Goal: Information Seeking & Learning: Learn about a topic

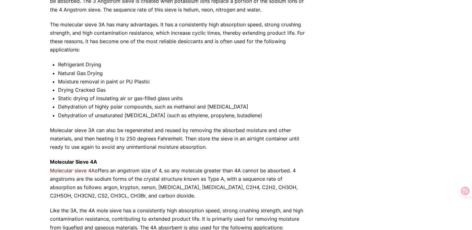
scroll to position [261, 0]
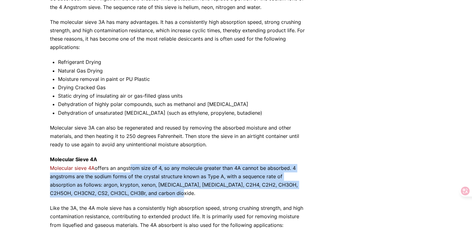
drag, startPoint x: 129, startPoint y: 170, endPoint x: 166, endPoint y: 192, distance: 43.5
click at [166, 192] on p "Molecular Sieve 4A Molecular sieve 4A offers an angstrom size of 4, so any mole…" at bounding box center [179, 177] width 259 height 42
drag, startPoint x: 48, startPoint y: 167, endPoint x: 150, endPoint y: 191, distance: 104.5
click at [150, 191] on div "Our website has detected that you are using an outdated browser that will preve…" at bounding box center [236, 183] width 472 height 889
copy p "Molecular sieve 4A offers an angstrom size of 4, so any molecule greater than 4…"
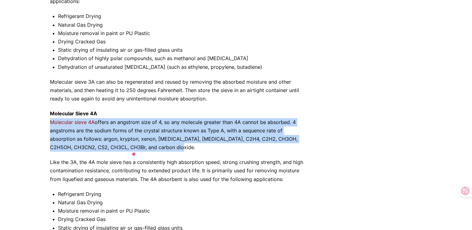
scroll to position [320, 0]
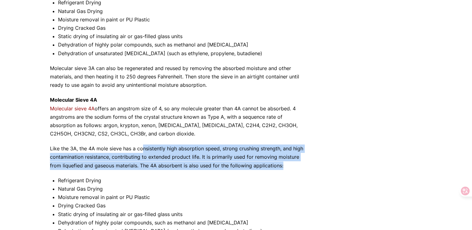
drag, startPoint x: 143, startPoint y: 152, endPoint x: 271, endPoint y: 163, distance: 128.3
click at [271, 163] on p "Like the 3A, the 4A mole sieve has a consistently high absorption speed, strong…" at bounding box center [179, 157] width 259 height 25
click at [214, 165] on p "Like the 3A, the 4A mole sieve has a consistently high absorption speed, strong…" at bounding box center [179, 157] width 259 height 25
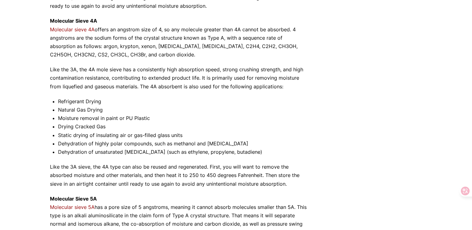
scroll to position [400, 0]
click at [60, 162] on div "Not all molecular sieves are created equal, and you want to be sure to get the …" at bounding box center [179, 16] width 259 height 645
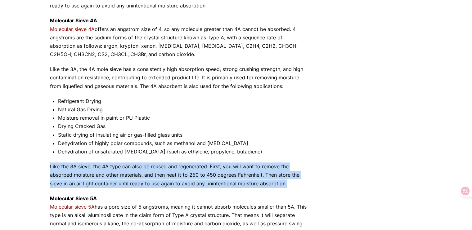
drag, startPoint x: 46, startPoint y: 165, endPoint x: 286, endPoint y: 187, distance: 241.0
click at [286, 187] on div "Our website has detected that you are using an outdated browser that will preve…" at bounding box center [236, 44] width 472 height 889
click at [286, 187] on p "Like the 3A sieve, the 4A type can also be reused and regenerated. First, you w…" at bounding box center [179, 175] width 259 height 25
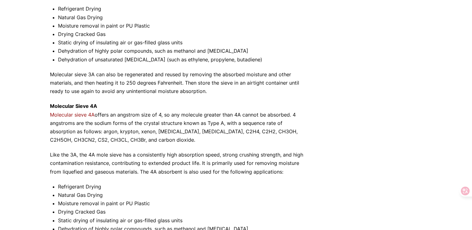
scroll to position [314, 0]
